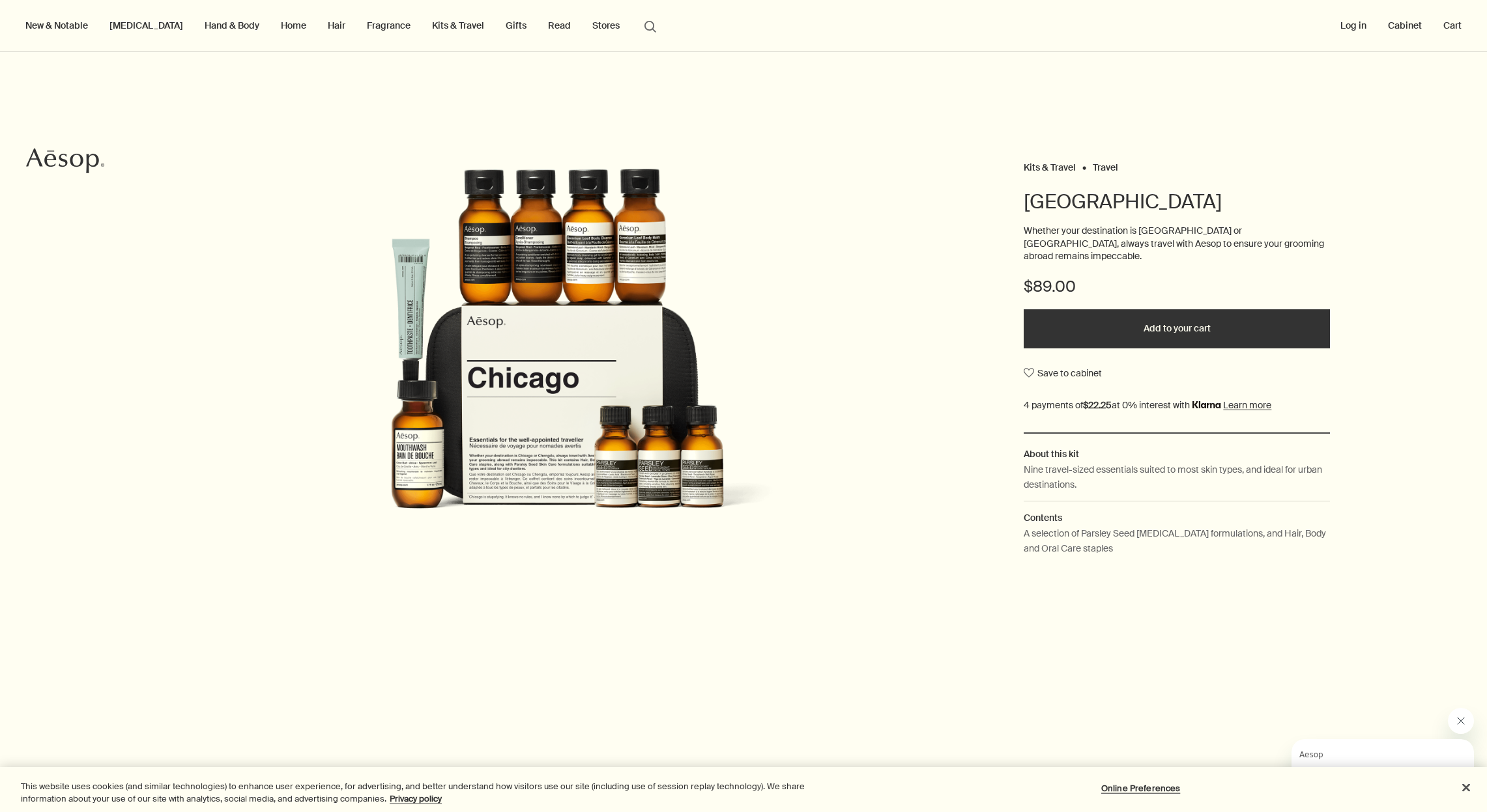
scroll to position [1676, 0]
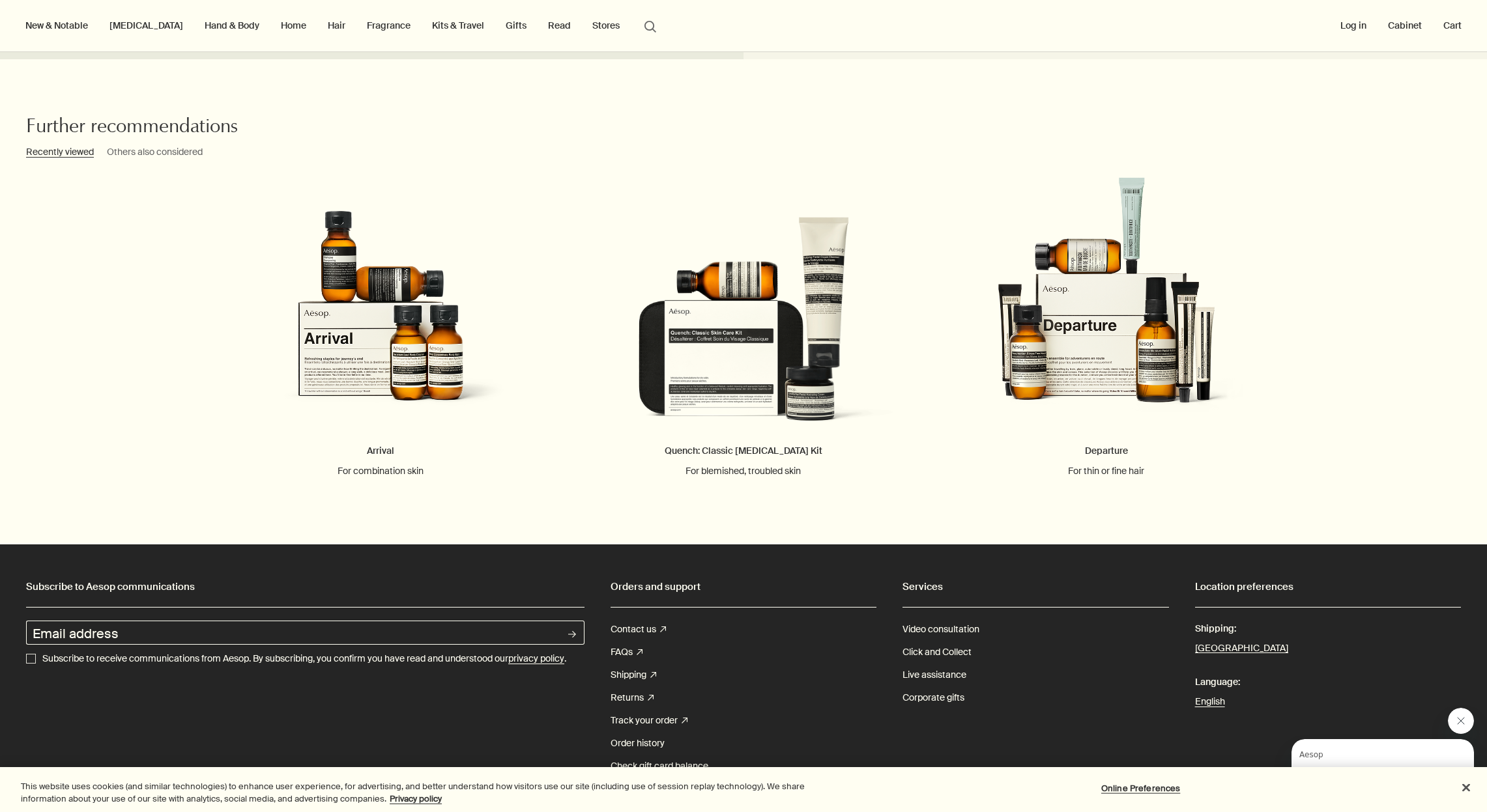
click at [1346, 0] on html "Skip to main content Standard delivery is complimentary on orders over $51. Enj…" at bounding box center [743, 406] width 1487 height 812
click at [401, 350] on link "Arrival For combination skin" at bounding box center [380, 327] width 363 height 301
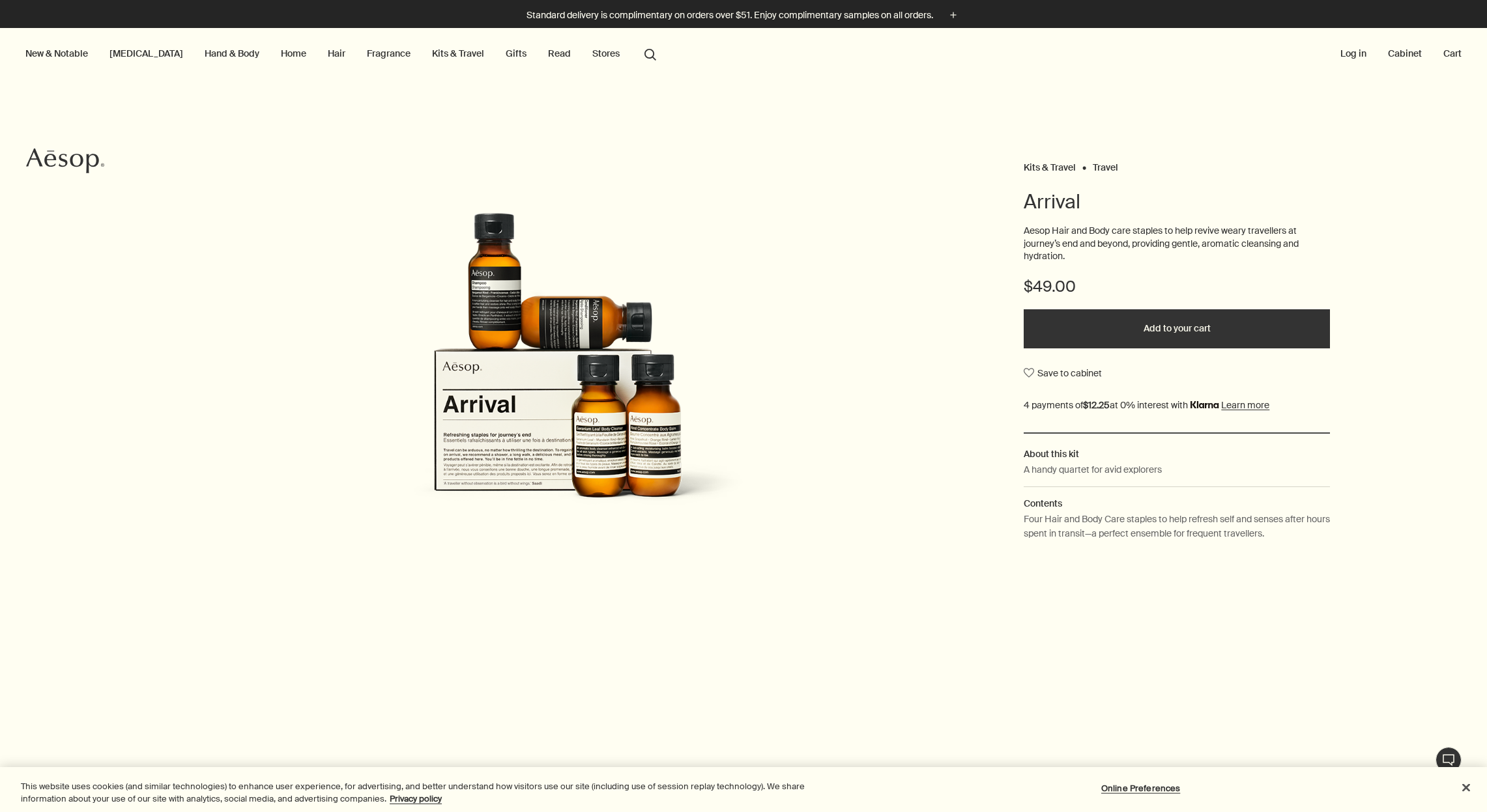
click at [639, 54] on button "search Search" at bounding box center [650, 54] width 24 height 25
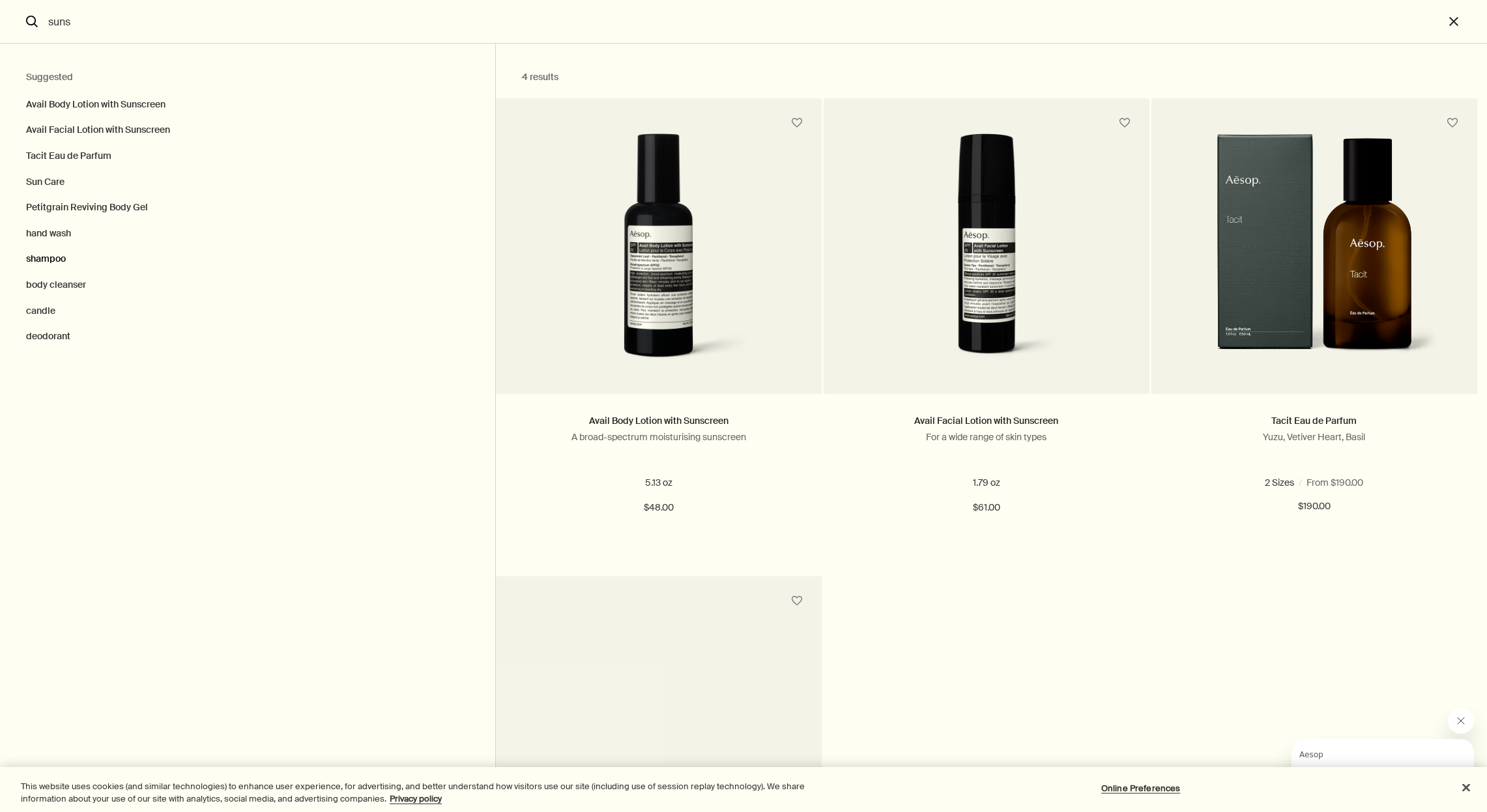
click at [56, 252] on button "shampoo" at bounding box center [248, 259] width 495 height 26
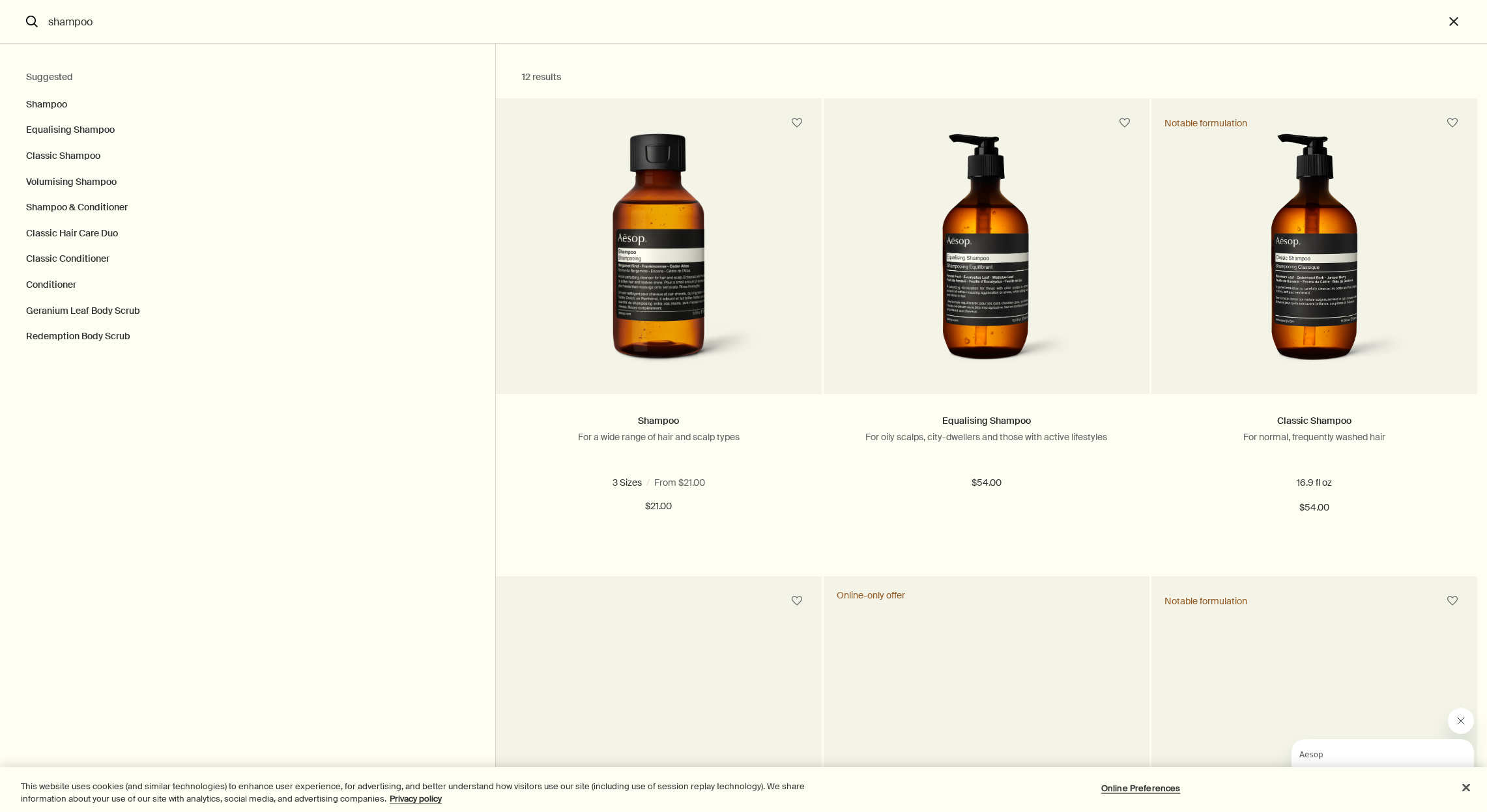
click at [1256, 0] on html "Skip to main content Standard delivery is complimentary on orders over $51. Enj…" at bounding box center [743, 406] width 1487 height 812
click at [1210, 0] on html "Skip to main content Standard delivery is complimentary on orders over $51. Enj…" at bounding box center [743, 406] width 1487 height 812
click at [1178, 0] on html "Skip to main content Standard delivery is complimentary on orders over $51. Enj…" at bounding box center [743, 406] width 1487 height 812
click at [1224, 0] on html "Skip to main content Standard delivery is complimentary on orders over $51. Enj…" at bounding box center [743, 406] width 1487 height 812
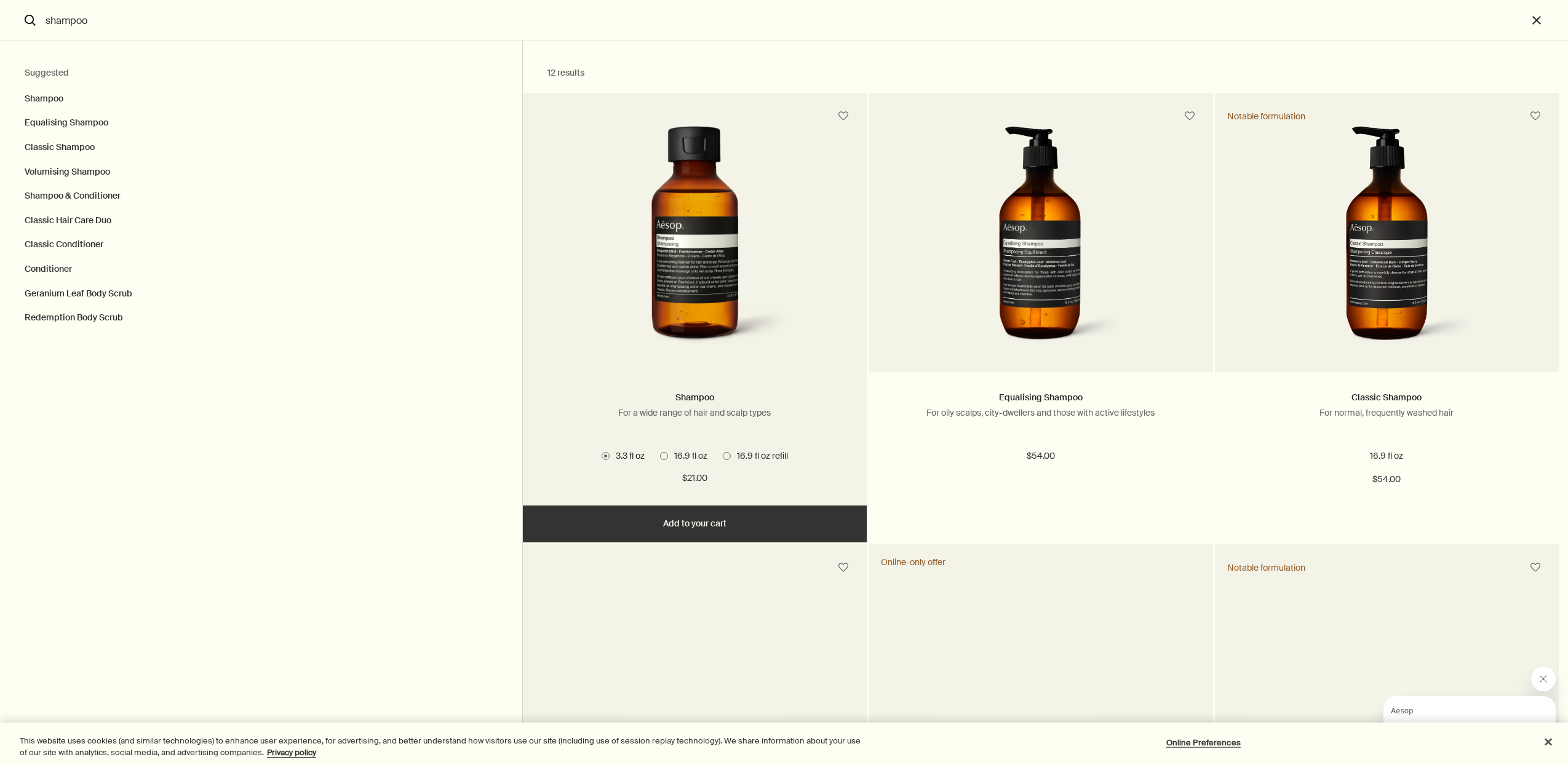
click at [727, 457] on span "Search" at bounding box center [726, 456] width 8 height 8
click at [723, 457] on input "16.9 fl oz refill" at bounding box center [723, 454] width 0 height 8
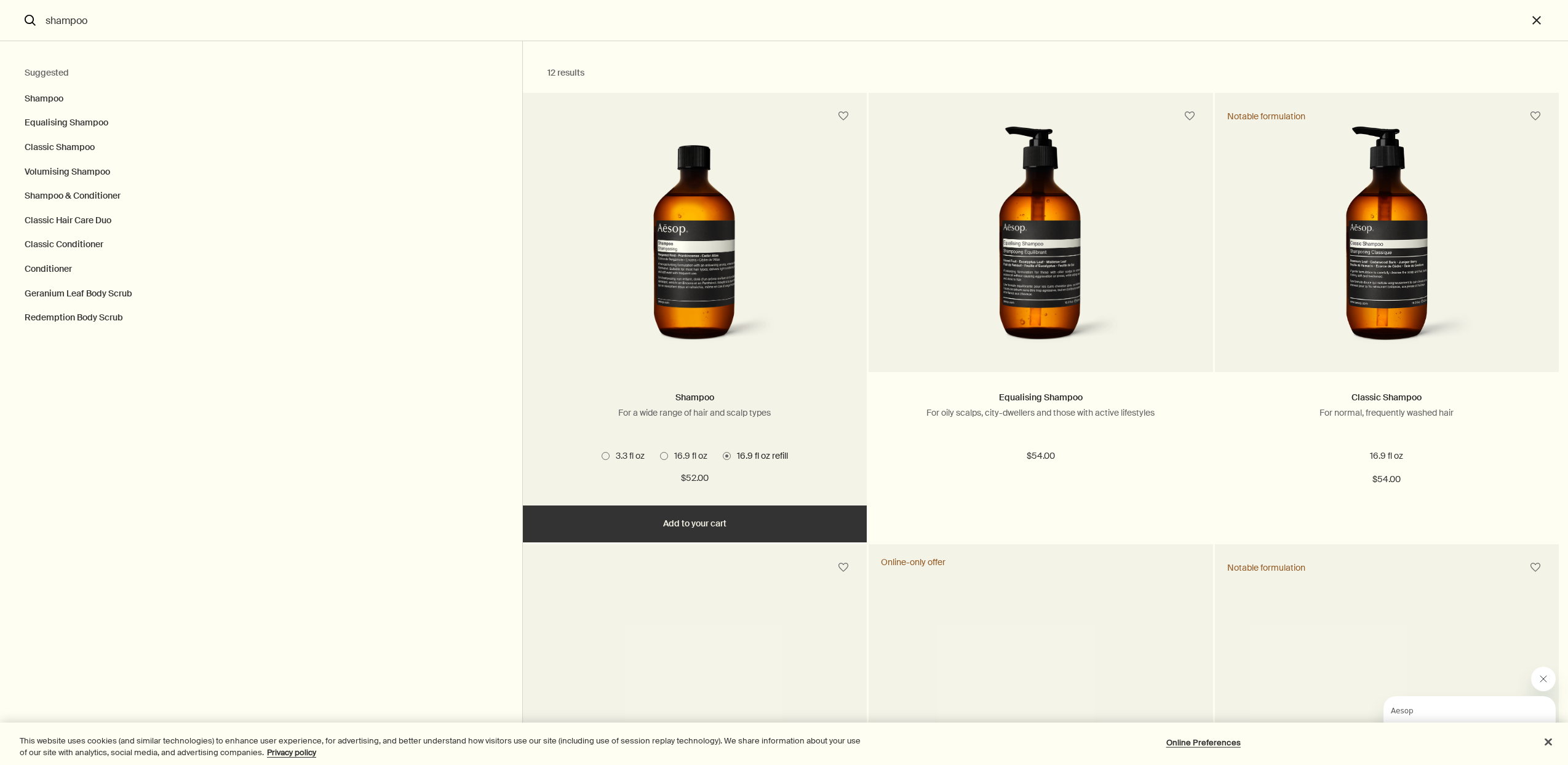
click at [662, 456] on span "Search" at bounding box center [664, 456] width 8 height 8
click at [660, 456] on input "16.9 fl oz" at bounding box center [660, 454] width 0 height 8
click at [731, 458] on span "16.9 fl oz refill" at bounding box center [759, 456] width 57 height 11
click at [723, 458] on input "16.9 fl oz refill" at bounding box center [723, 454] width 0 height 8
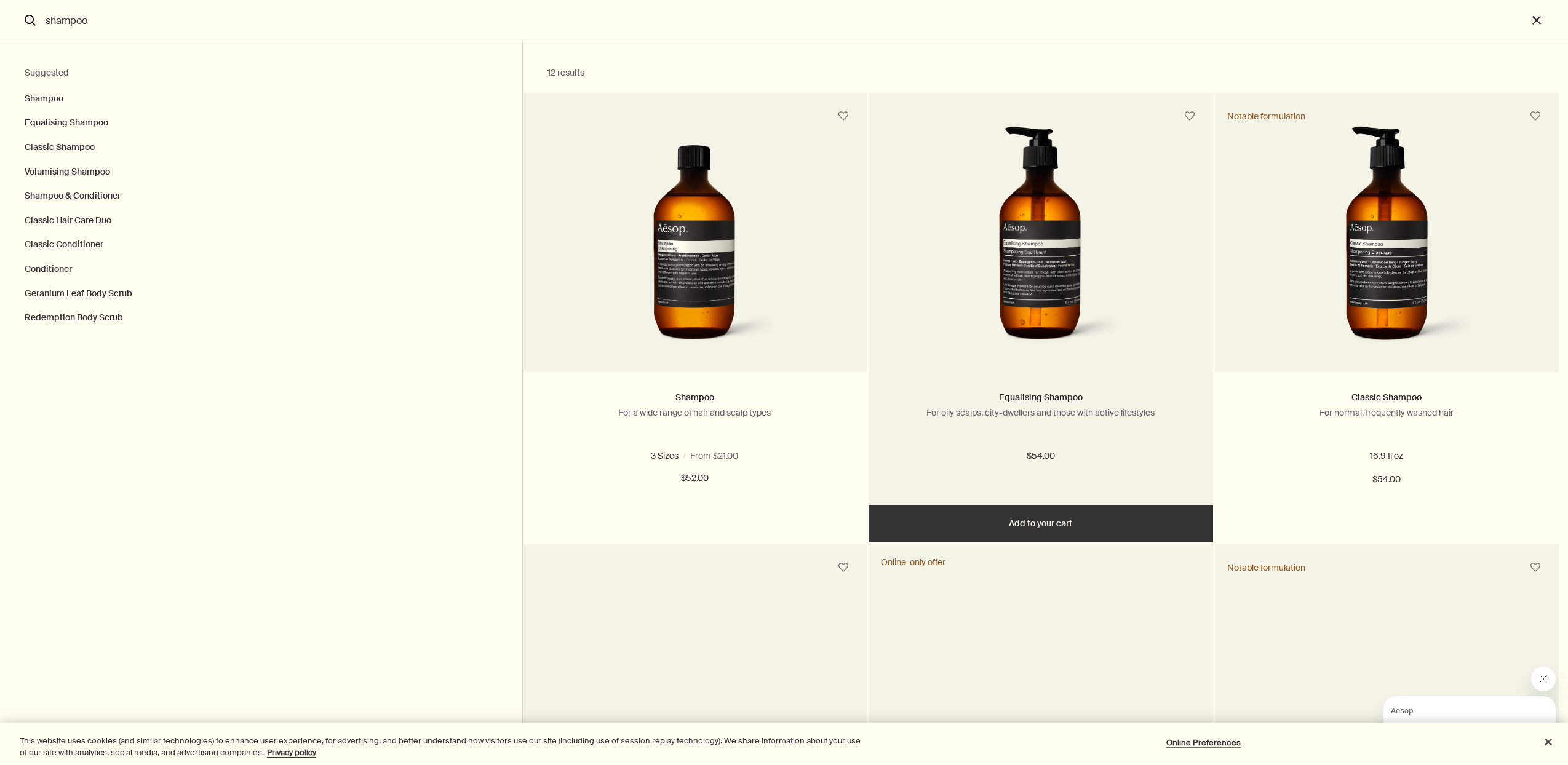
click at [1027, 438] on div "Equalising Shampoo For oily scalps, city-dwellers and those with active lifesty…" at bounding box center [1040, 416] width 307 height 51
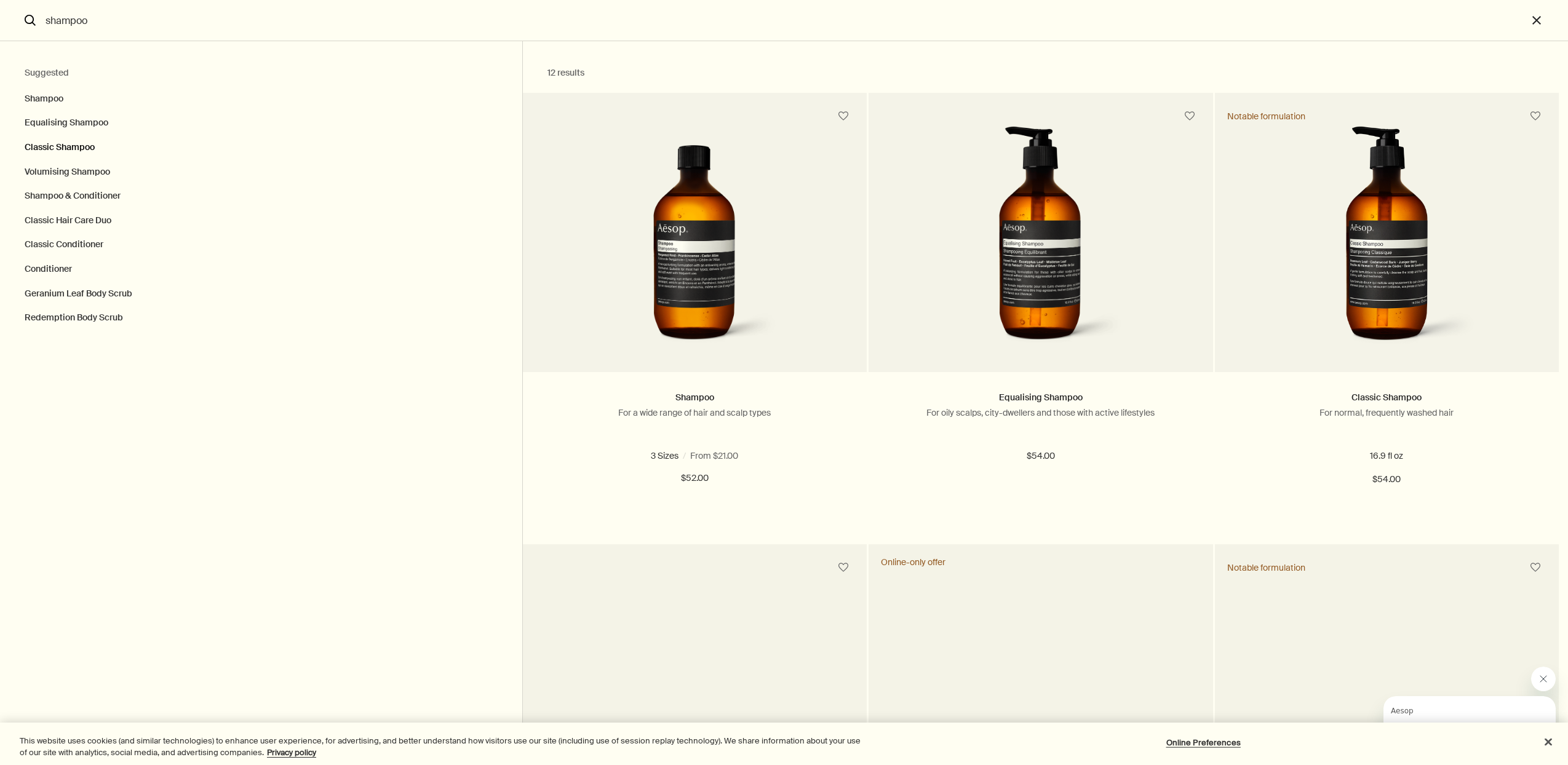
click at [57, 144] on button "Classic Shampoo" at bounding box center [261, 147] width 522 height 25
type input "Classic Shampoo"
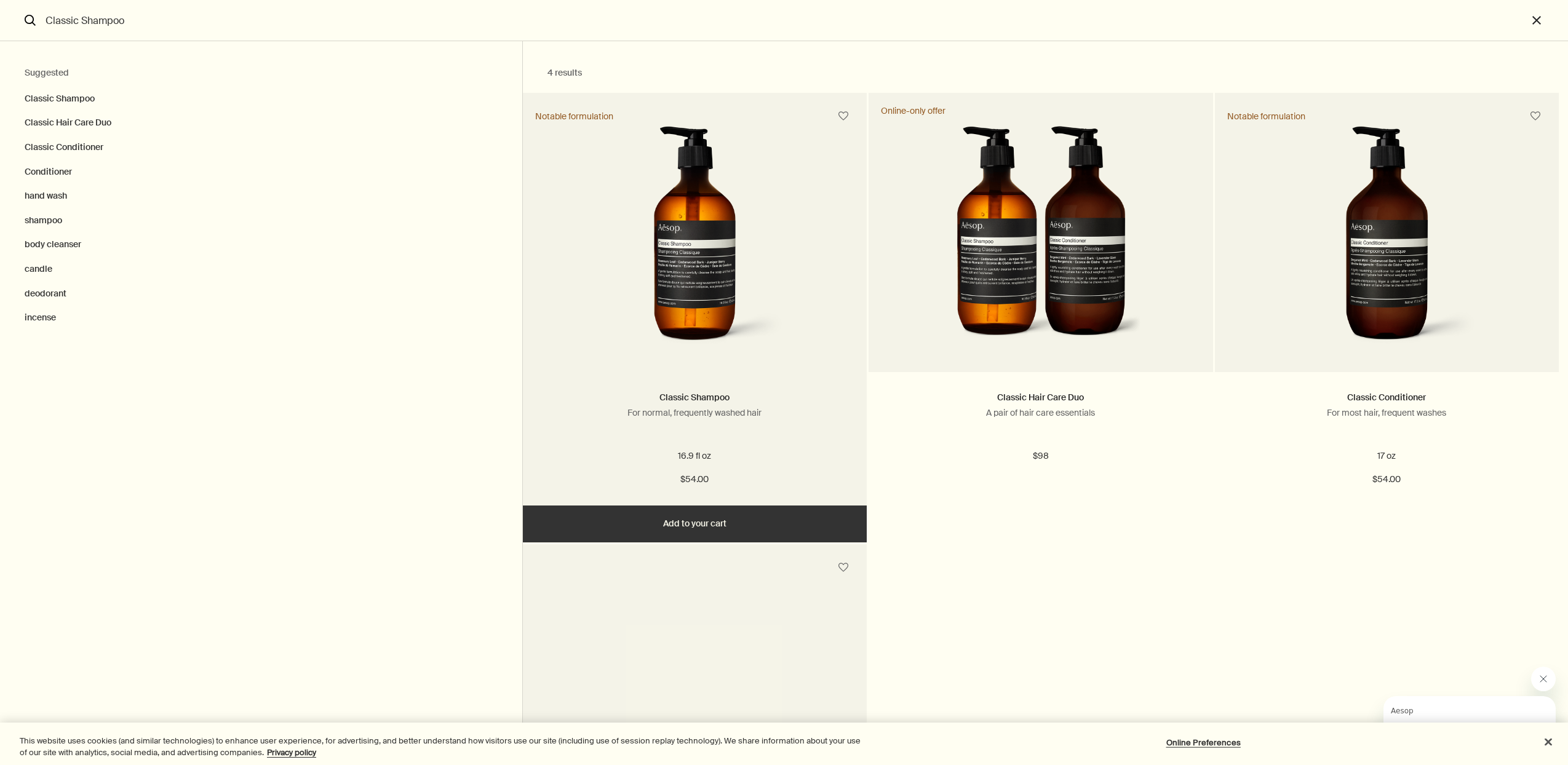
click at [713, 409] on p "For normal, frequently washed hair" at bounding box center [694, 413] width 307 height 11
click at [702, 469] on div "16.9 fl oz $54.00" at bounding box center [694, 468] width 307 height 38
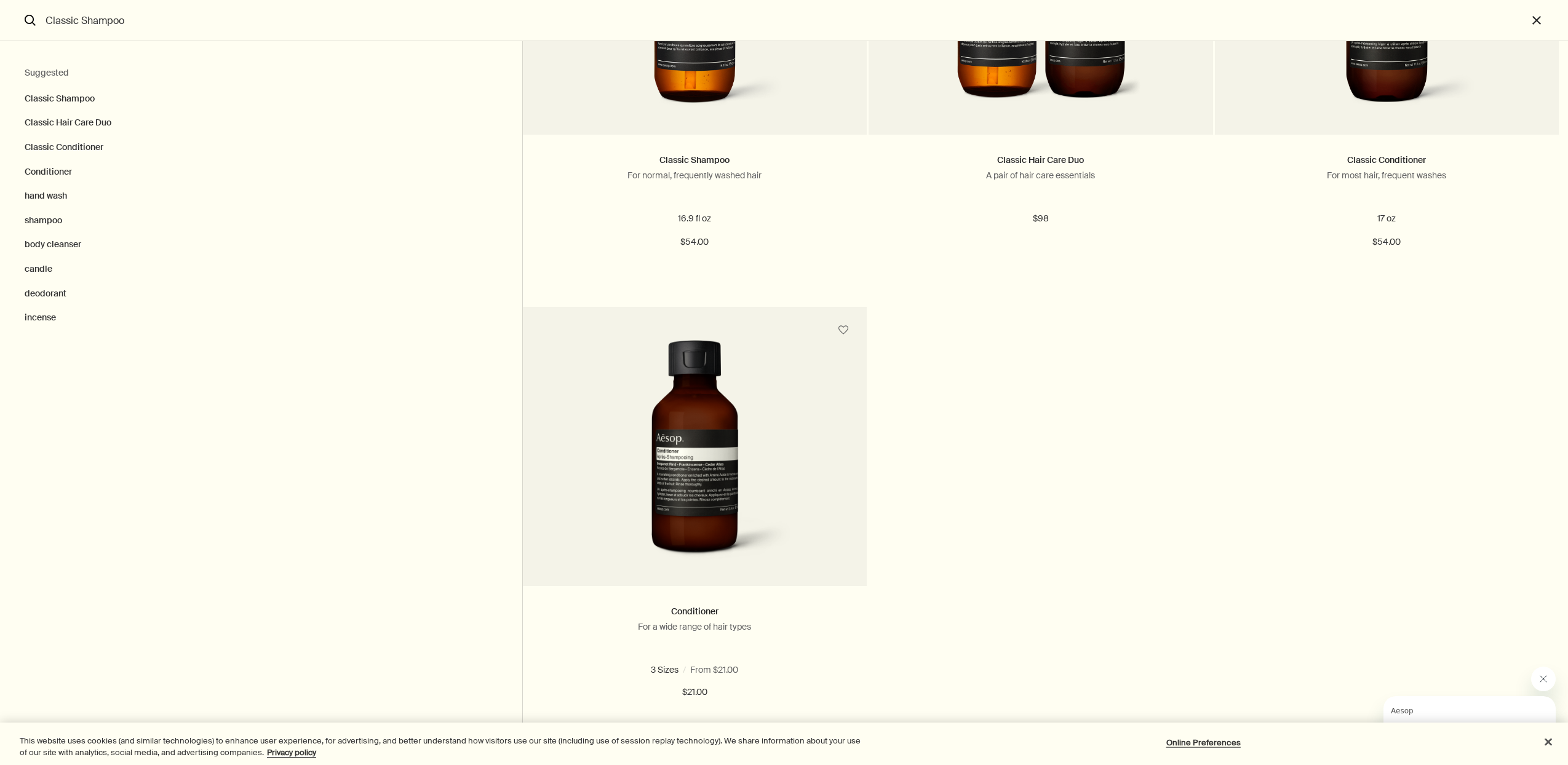
click at [1269, 0] on html "Skip to main content Standard delivery is complimentary on orders over $51. Enj…" at bounding box center [784, 382] width 1568 height 765
